Goal: Task Accomplishment & Management: Manage account settings

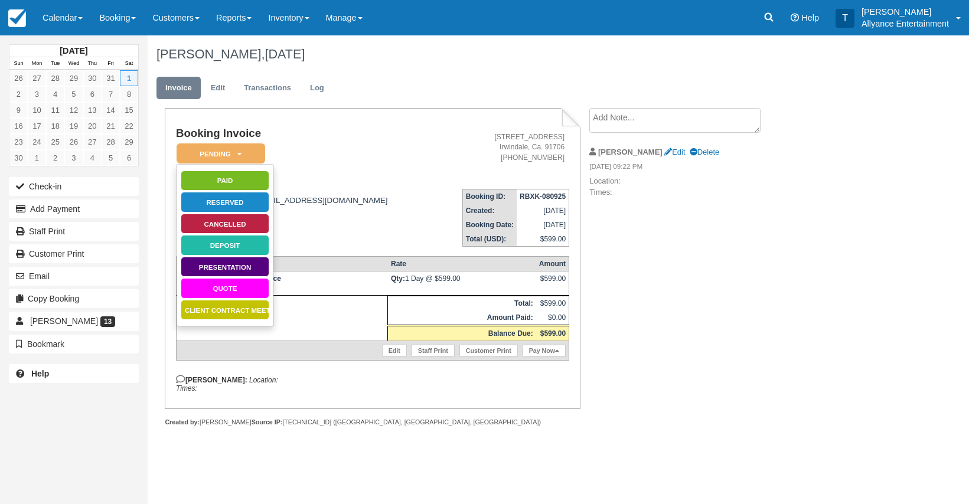
click at [442, 148] on address "16300 Arrow Hyw Unit P Irwindale, Ca. 91706 323-841-7893" at bounding box center [503, 147] width 123 height 30
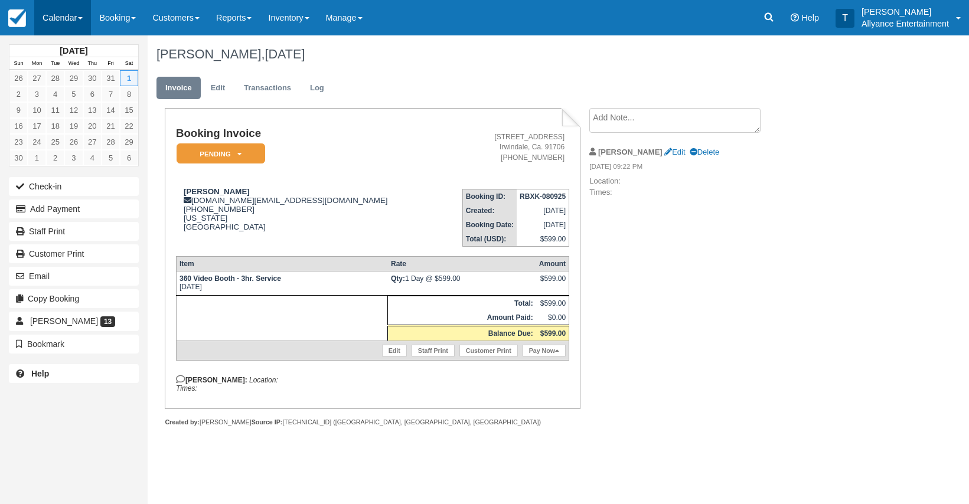
click at [58, 18] on link "Calendar" at bounding box center [62, 17] width 57 height 35
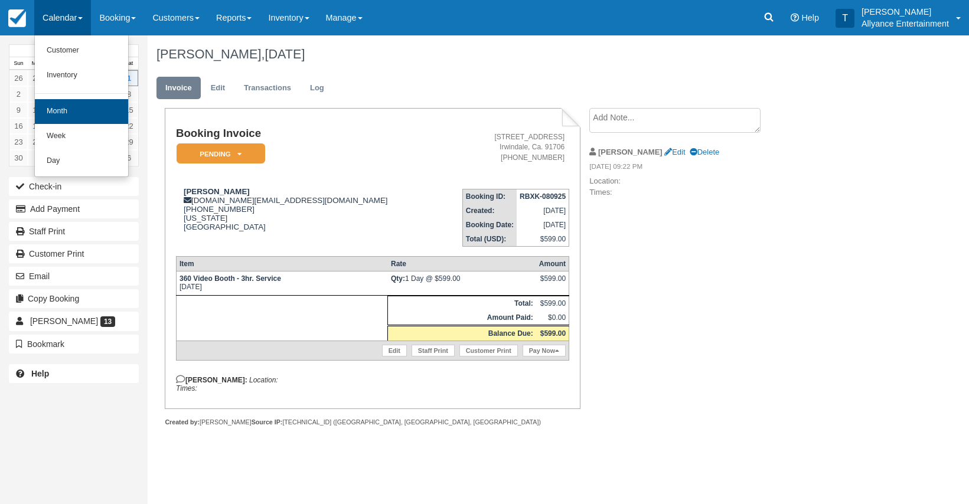
click at [61, 105] on link "Month" at bounding box center [81, 111] width 93 height 25
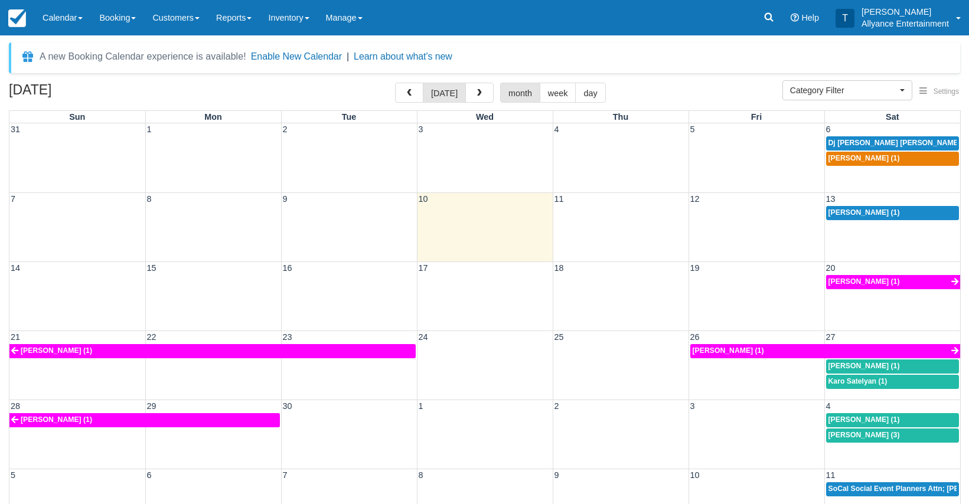
select select
click at [844, 141] on span "Dj Sam Sam (1)" at bounding box center [899, 143] width 143 height 8
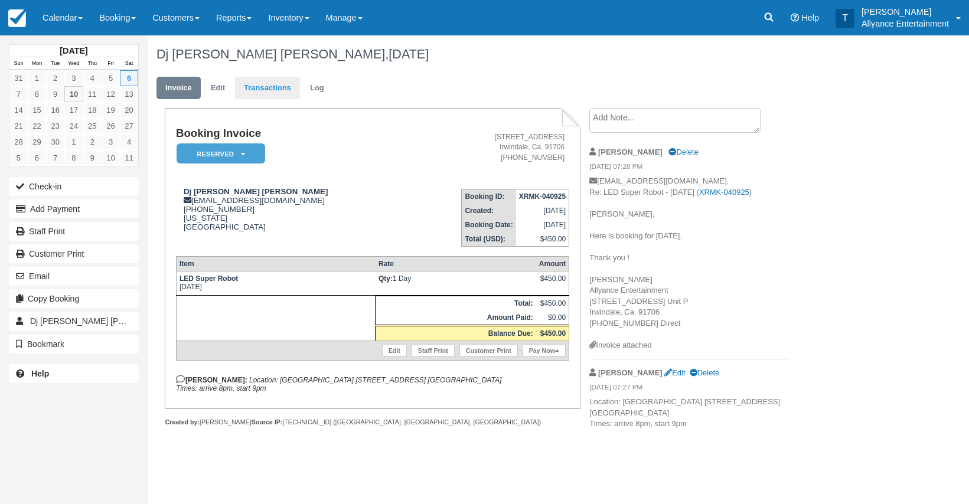
click at [256, 89] on link "Transactions" at bounding box center [267, 88] width 65 height 23
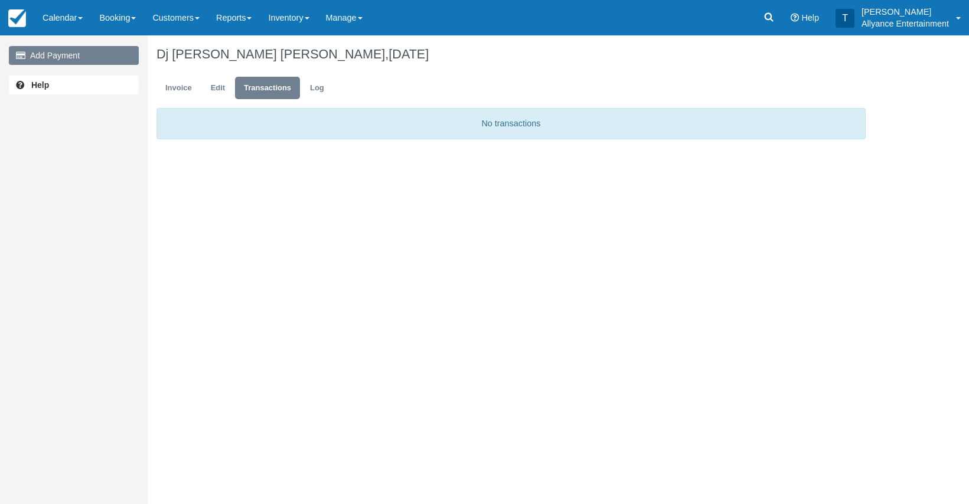
click at [99, 56] on link "Add Payment" at bounding box center [74, 55] width 130 height 19
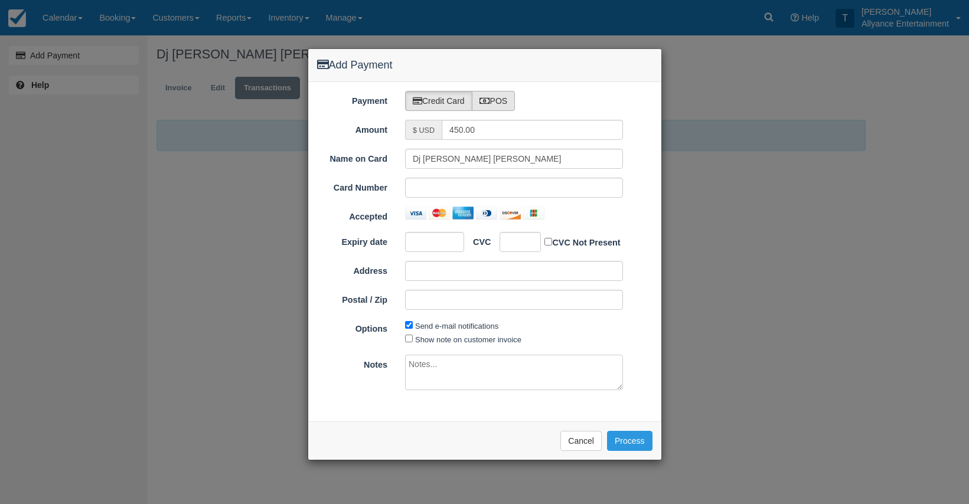
click at [499, 102] on label "POS" at bounding box center [494, 101] width 44 height 20
radio input "true"
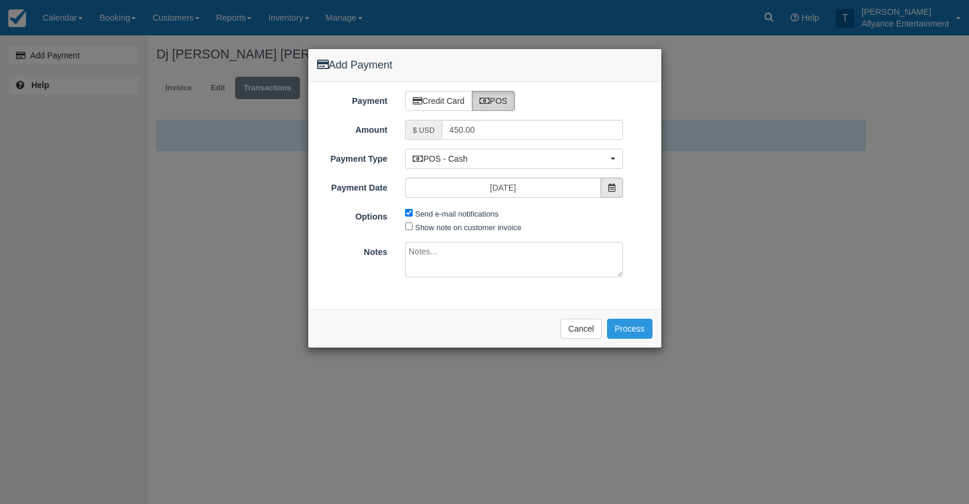
click at [613, 185] on icon at bounding box center [611, 188] width 7 height 8
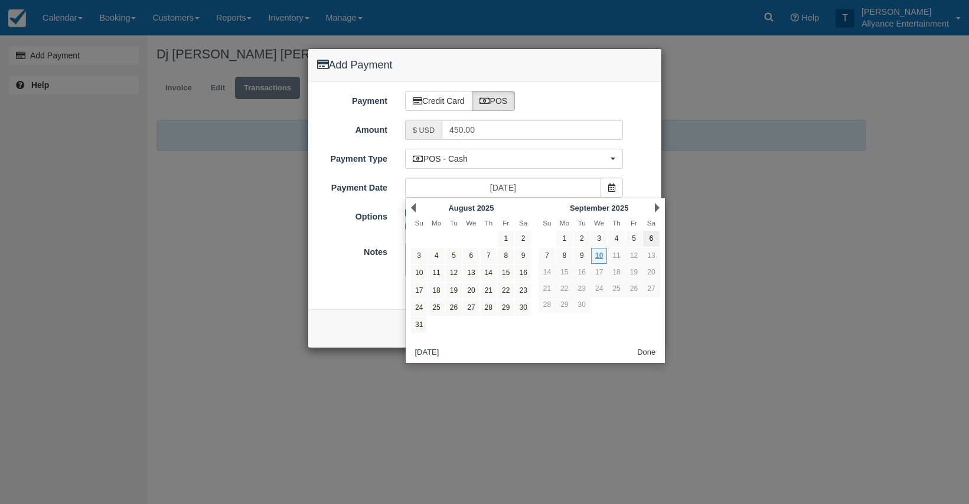
click at [650, 239] on link "6" at bounding box center [651, 239] width 16 height 16
type input "[DATE]"
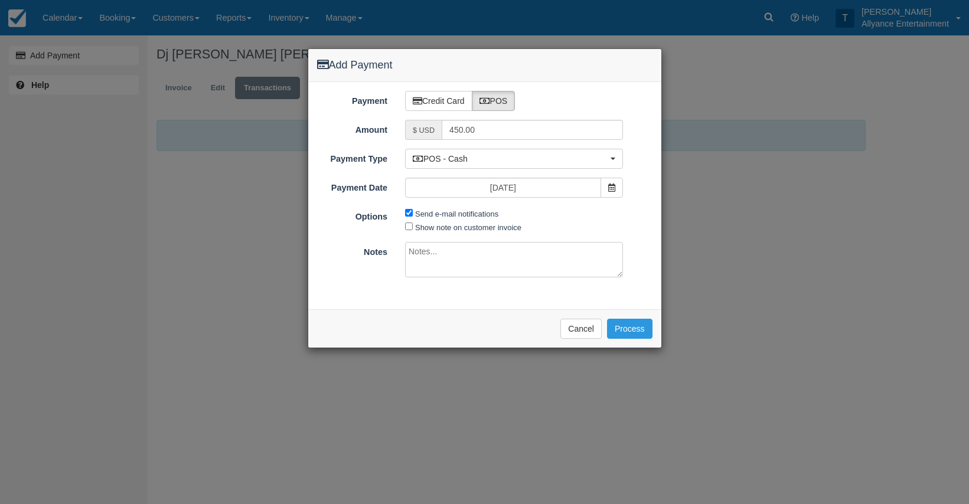
click at [437, 249] on textarea at bounding box center [514, 259] width 218 height 35
type textarea "Zelle"
click at [625, 325] on button "Process" at bounding box center [629, 329] width 45 height 20
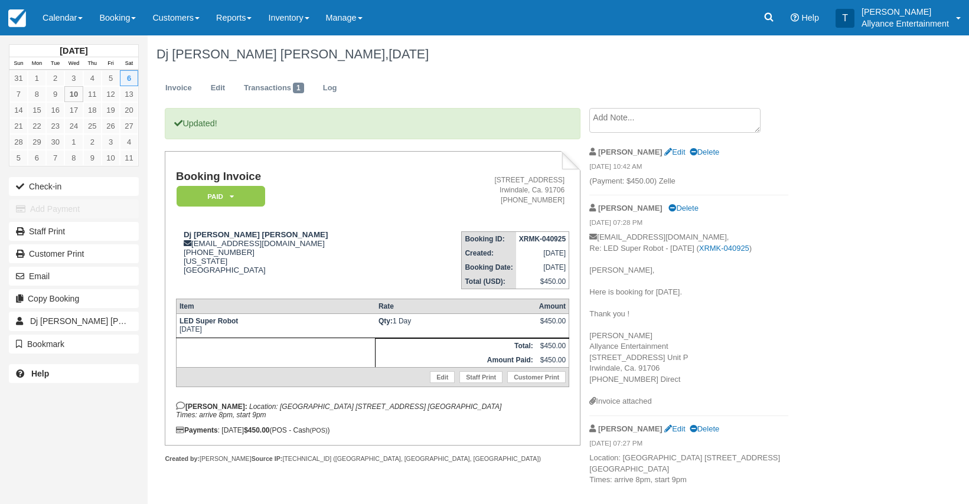
drag, startPoint x: 236, startPoint y: 408, endPoint x: 475, endPoint y: 416, distance: 239.9
click at [475, 416] on p "[PERSON_NAME]: Location: [GEOGRAPHIC_DATA] [STREET_ADDRESS] [GEOGRAPHIC_DATA] T…" at bounding box center [372, 411] width 393 height 18
copy em "Venetian Banquet Hall [STREET_ADDRESS] [GEOGRAPHIC_DATA] Times: arrive 8pm, sta…"
